Goal: Find specific page/section: Find specific page/section

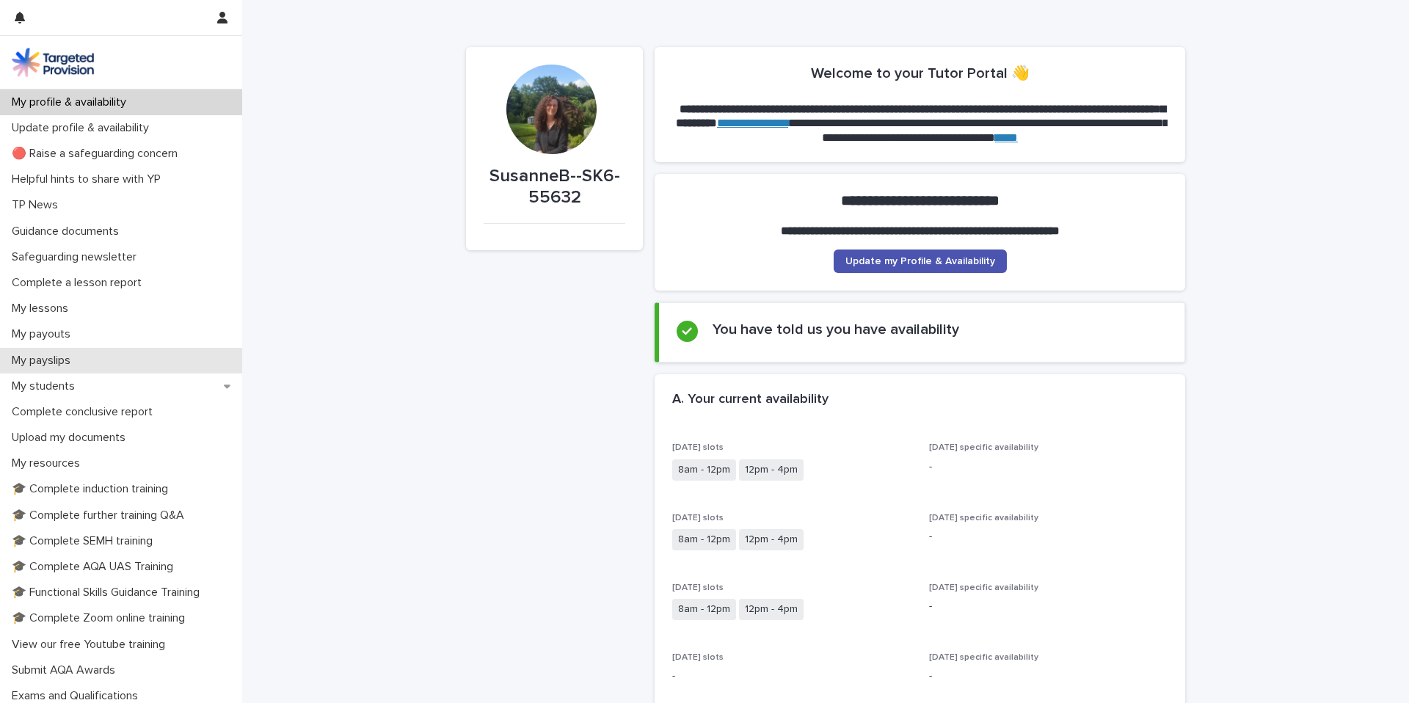
click at [56, 356] on p "My payslips" at bounding box center [44, 361] width 76 height 14
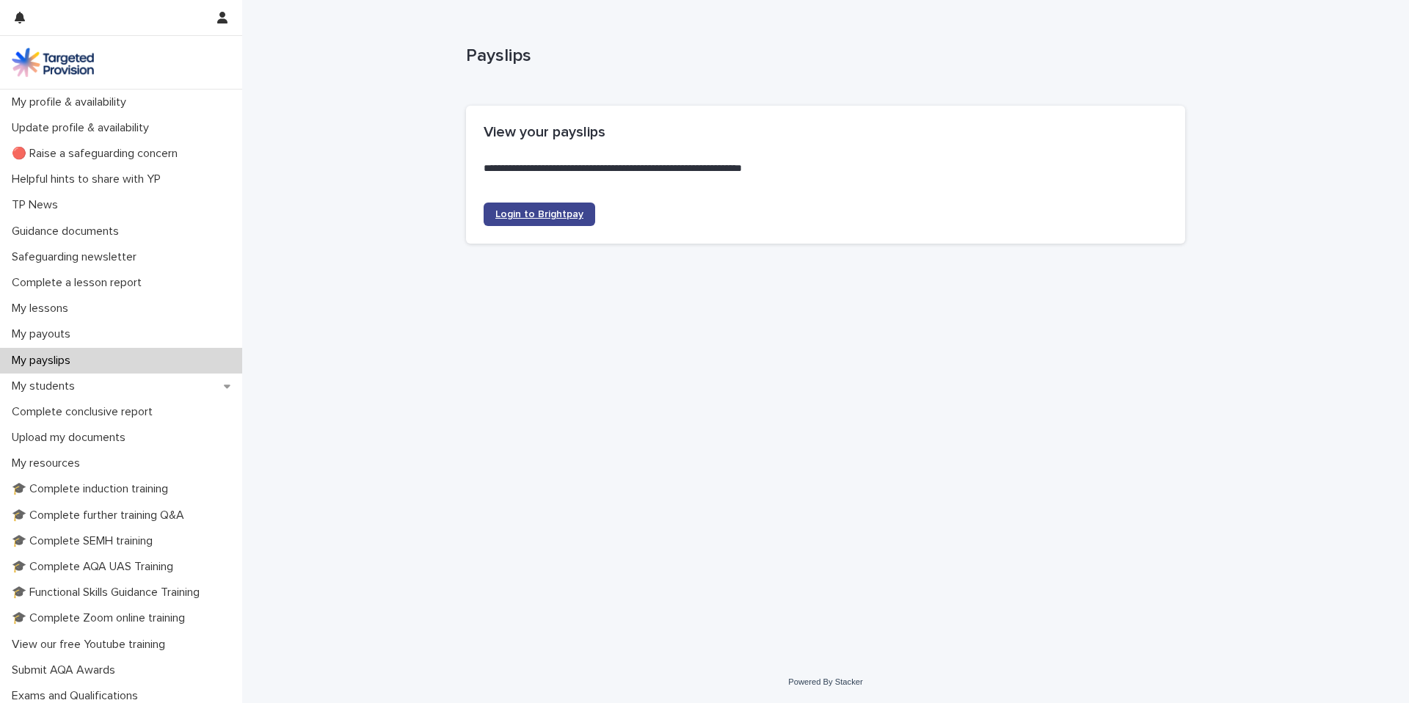
click at [557, 217] on span "Login to Brightpay" at bounding box center [539, 214] width 88 height 10
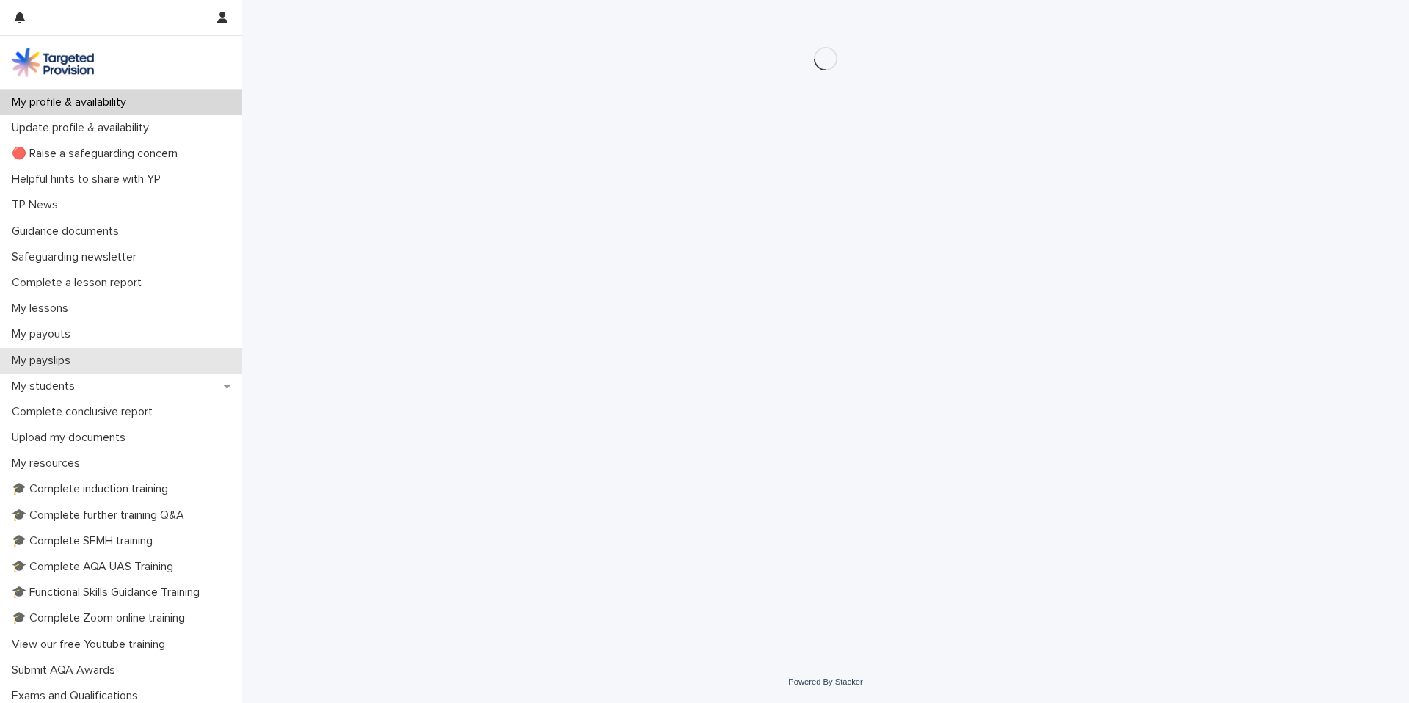
click at [52, 361] on p "My payslips" at bounding box center [44, 361] width 76 height 14
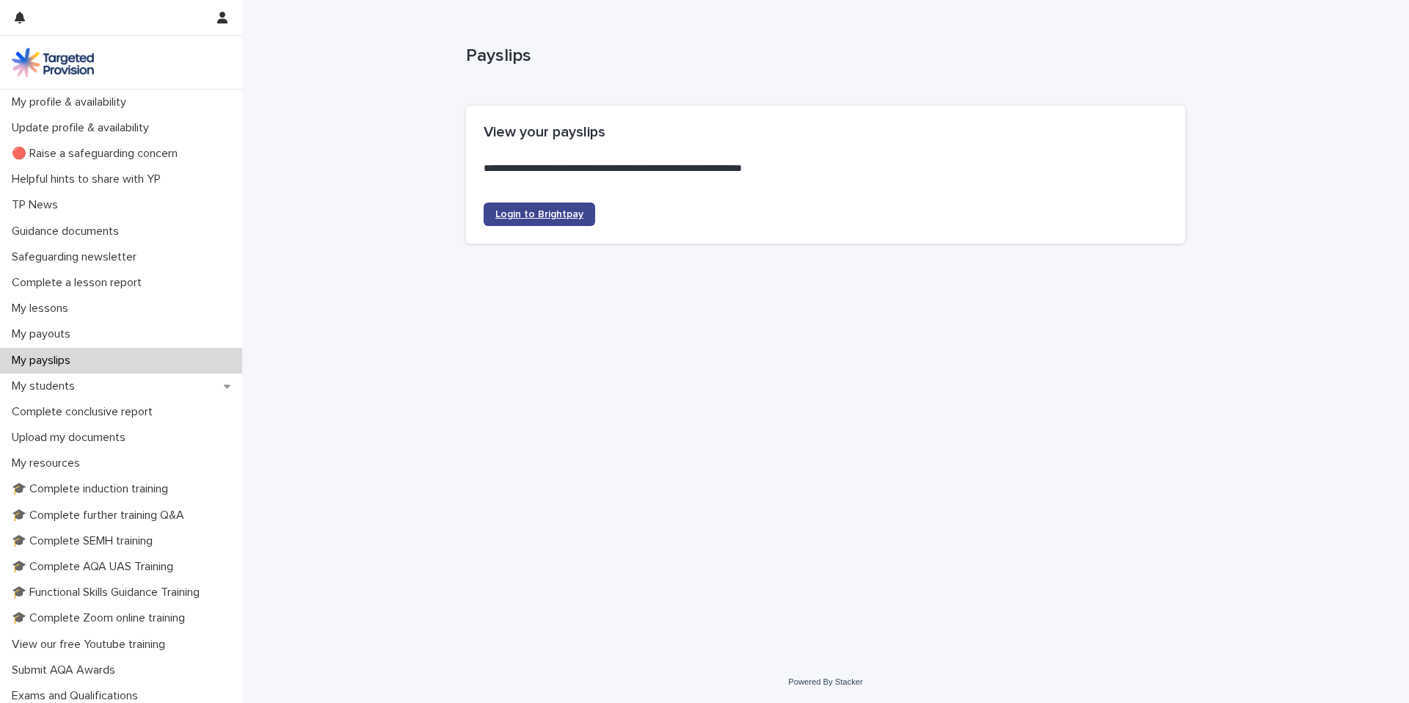
click at [552, 214] on span "Login to Brightpay" at bounding box center [539, 214] width 88 height 10
